Goal: Task Accomplishment & Management: Manage account settings

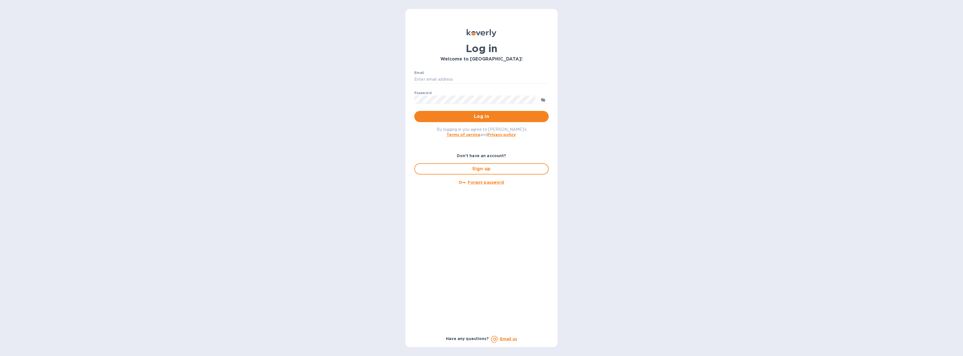
type input "[EMAIL_ADDRESS][DOMAIN_NAME]"
click at [470, 117] on span "Log in" at bounding box center [481, 116] width 125 height 7
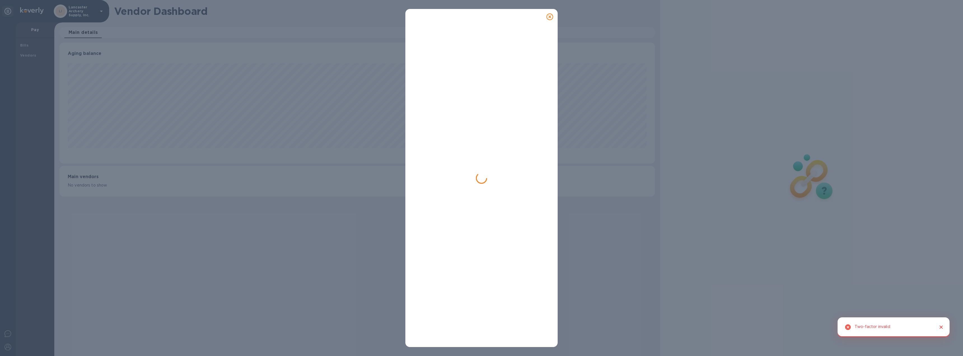
scroll to position [121, 596]
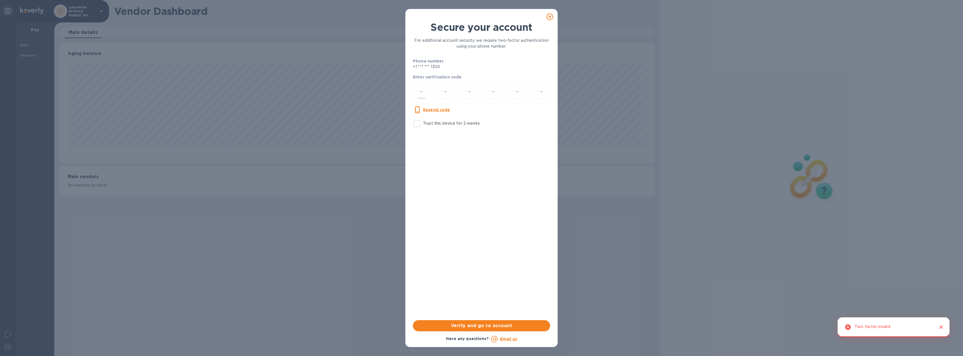
click at [421, 94] on input "number" at bounding box center [422, 93] width 8 height 10
type input "6"
type input "8"
type input "5"
type input "2"
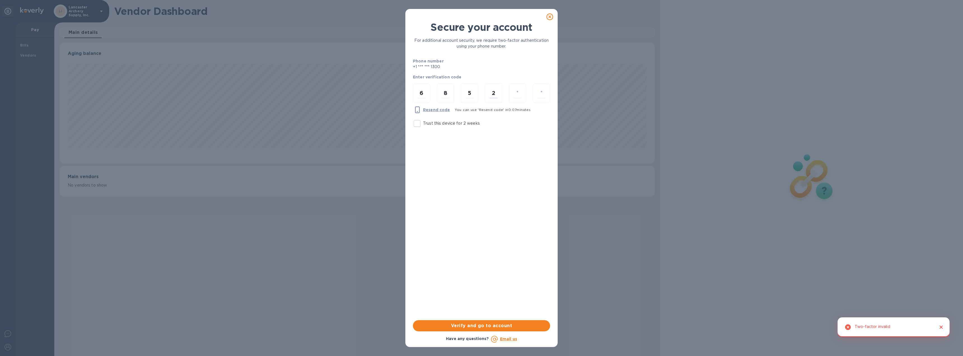
type input "6"
type input "0"
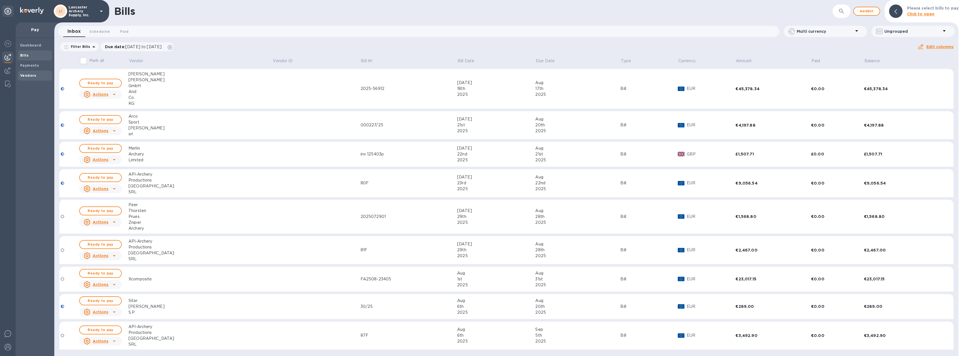
click at [22, 73] on b "Vendors" at bounding box center [28, 75] width 16 height 4
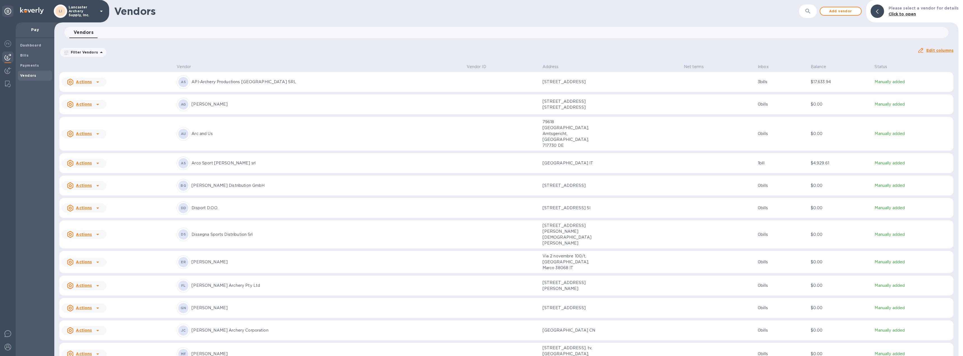
click at [97, 207] on icon at bounding box center [97, 207] width 3 height 1
click at [92, 220] on b "Add new bill" at bounding box center [90, 219] width 26 height 4
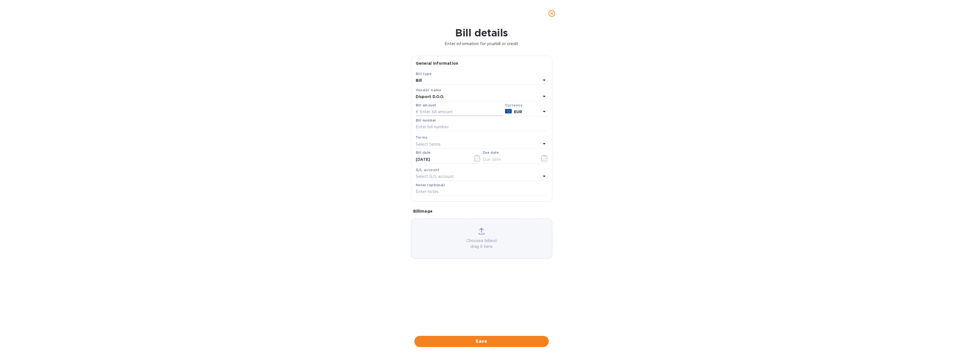
click at [432, 112] on input "text" at bounding box center [459, 112] width 87 height 8
type input "1,141.37"
type input "LJ-MK-2501181"
type input "08/05/2025"
type input "08/26/2025"
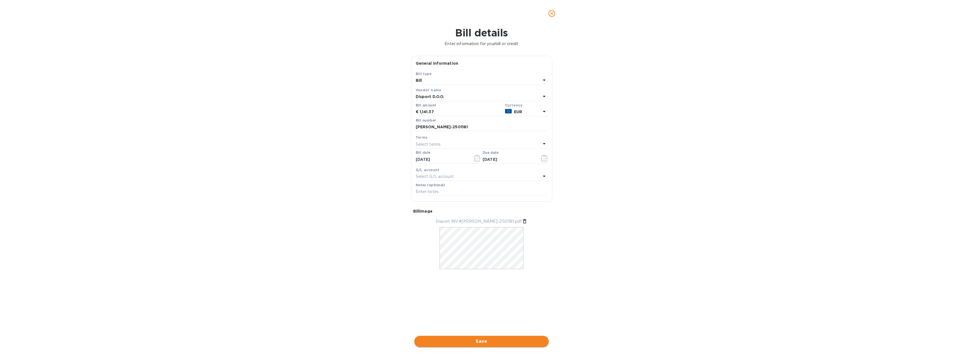
click at [480, 340] on span "Save" at bounding box center [481, 341] width 125 height 7
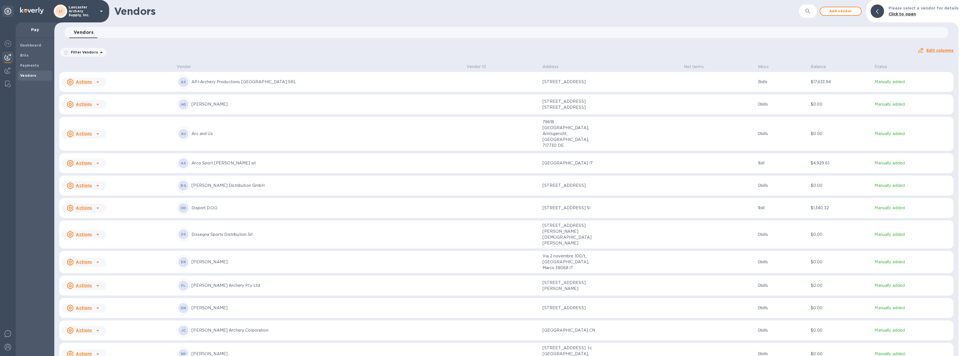
click at [682, 198] on td at bounding box center [719, 208] width 74 height 20
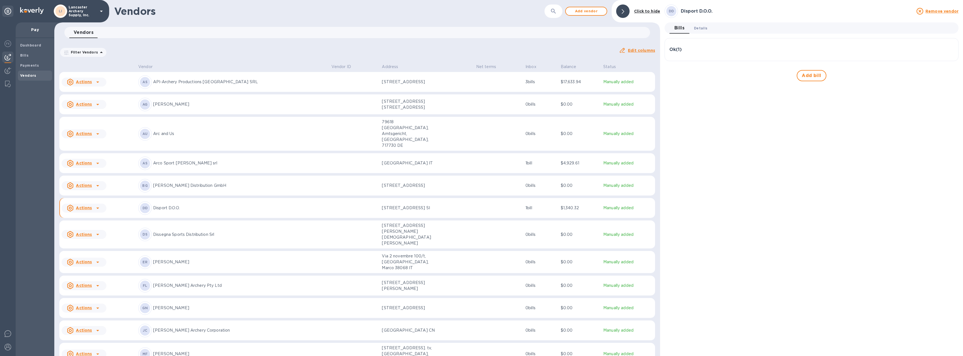
click at [703, 28] on span "Details 0" at bounding box center [700, 28] width 13 height 6
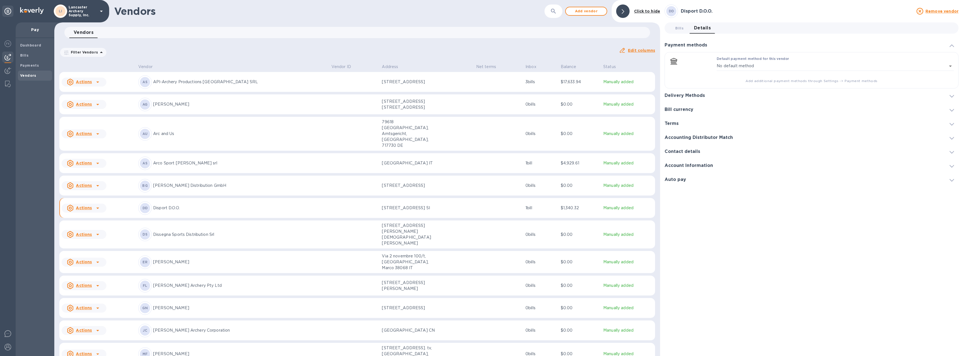
click at [952, 93] on div at bounding box center [951, 96] width 13 height 6
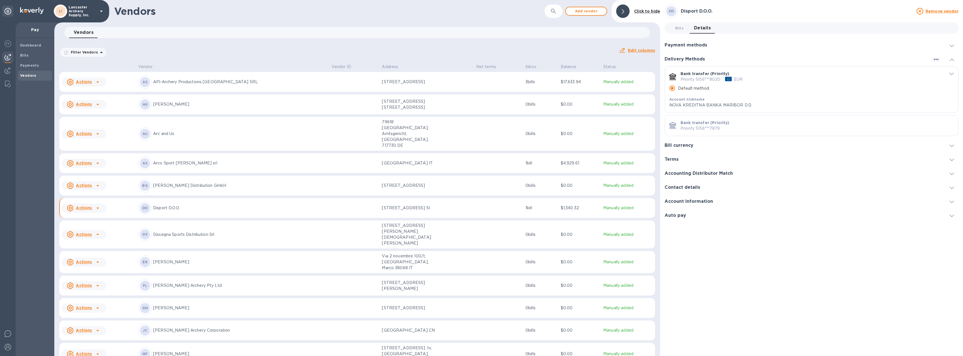
click at [950, 73] on icon "default-method" at bounding box center [951, 74] width 4 height 3
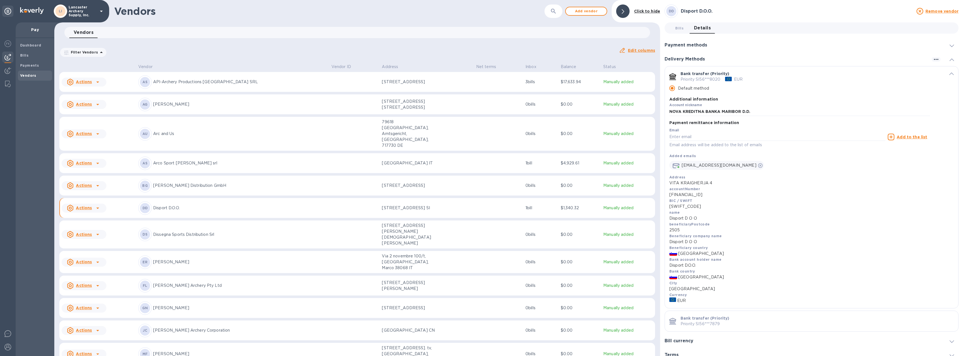
click at [950, 73] on icon "default-method" at bounding box center [951, 74] width 4 height 3
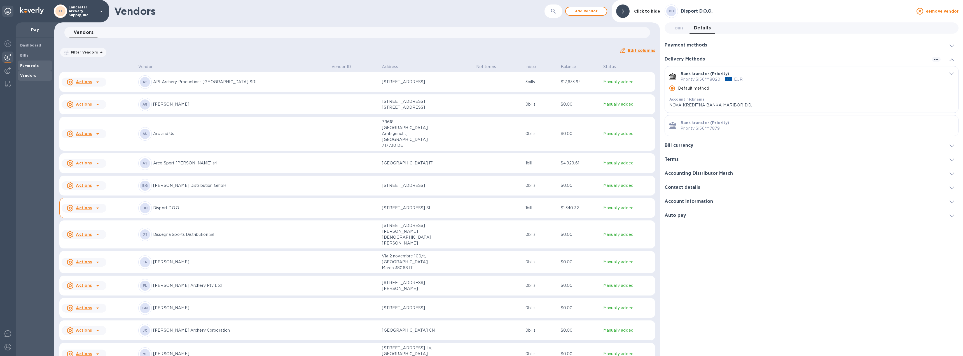
click at [32, 66] on b "Payments" at bounding box center [29, 65] width 19 height 4
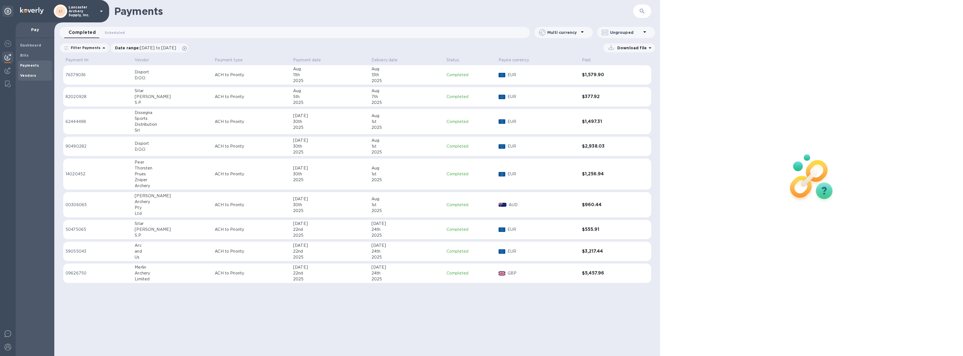
click at [31, 73] on b "Vendors" at bounding box center [28, 75] width 16 height 4
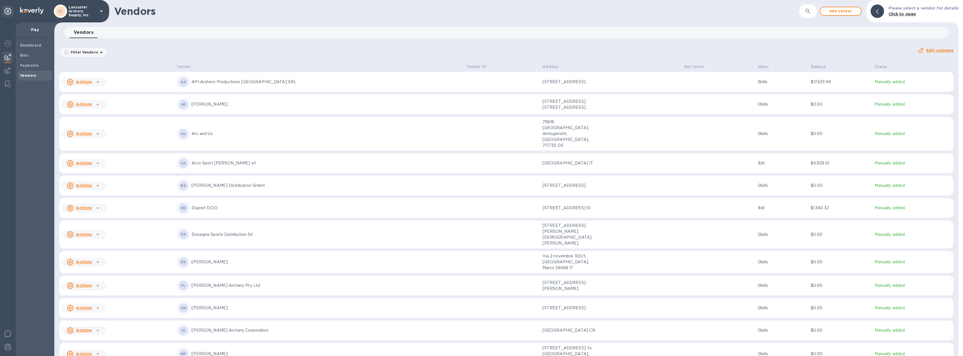
click at [312, 201] on div "DD Disport D.O.O." at bounding box center [319, 207] width 285 height 13
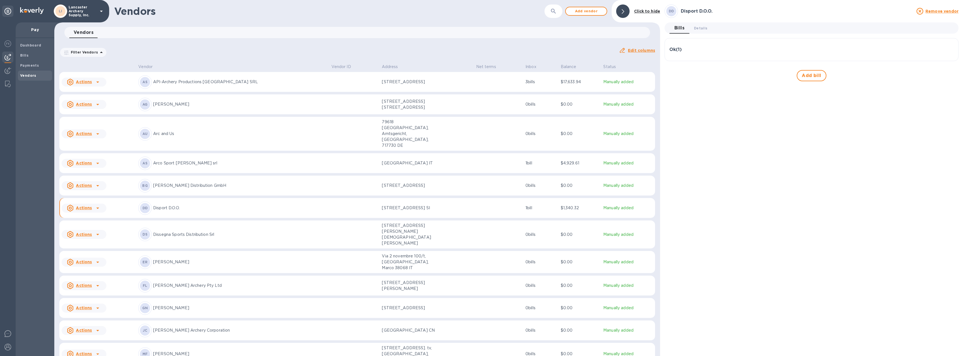
click at [712, 45] on div "Ok ( 1 )" at bounding box center [811, 49] width 284 height 13
click at [10, 348] on img at bounding box center [7, 347] width 7 height 7
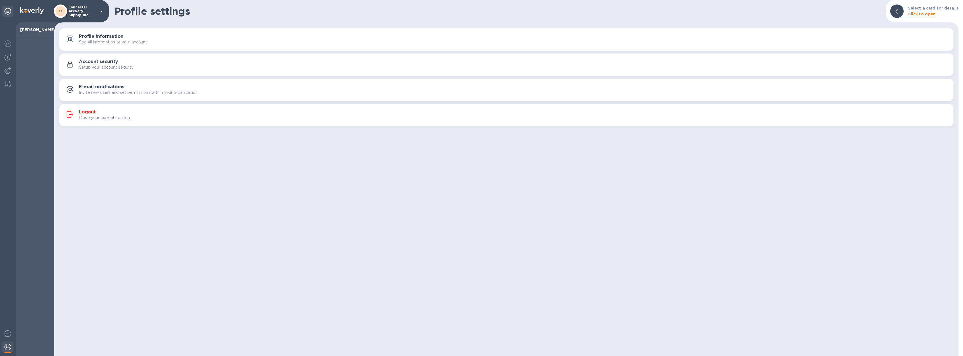
click at [89, 110] on h3 "Logout" at bounding box center [87, 111] width 17 height 5
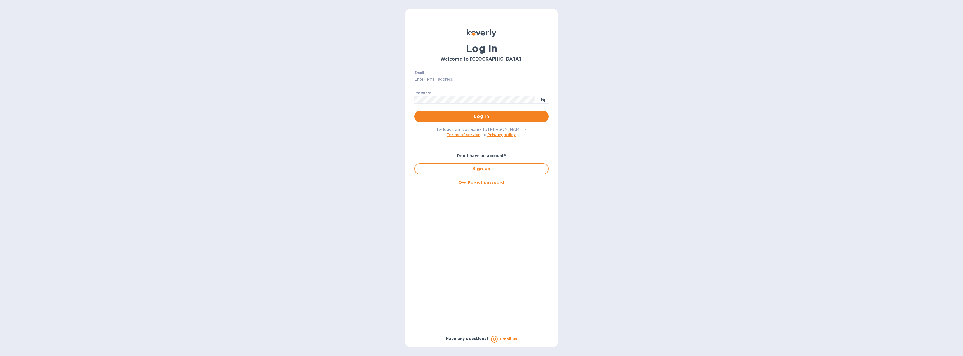
type input "[EMAIL_ADDRESS][DOMAIN_NAME]"
